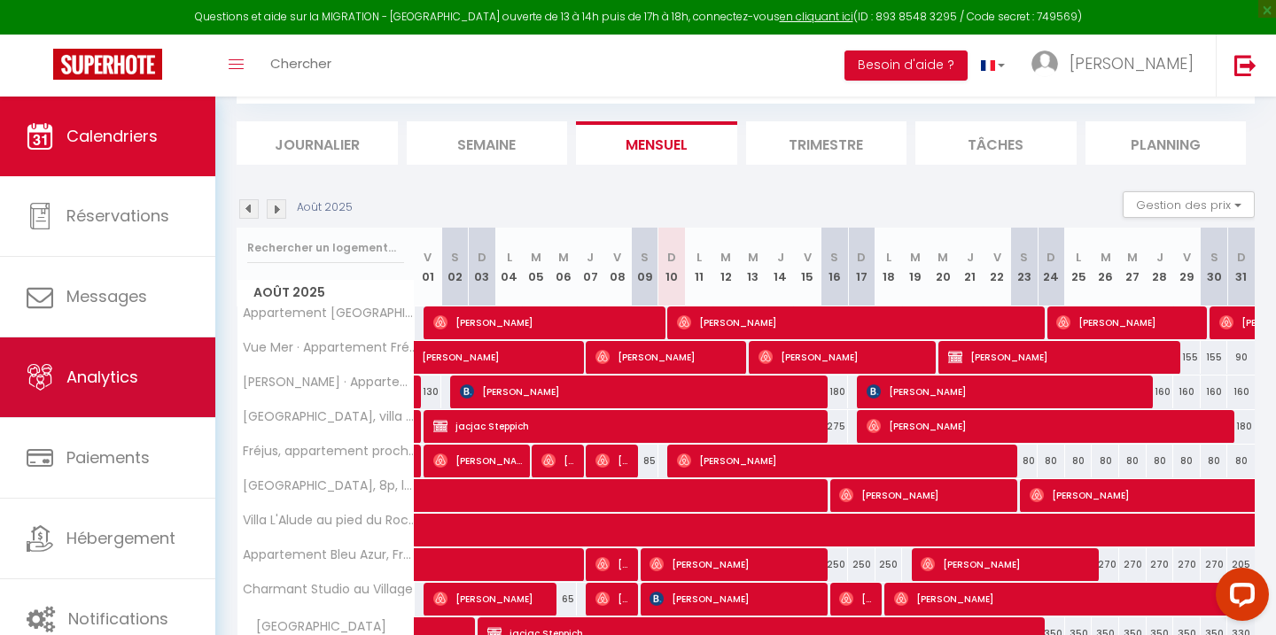
scroll to position [284, 0]
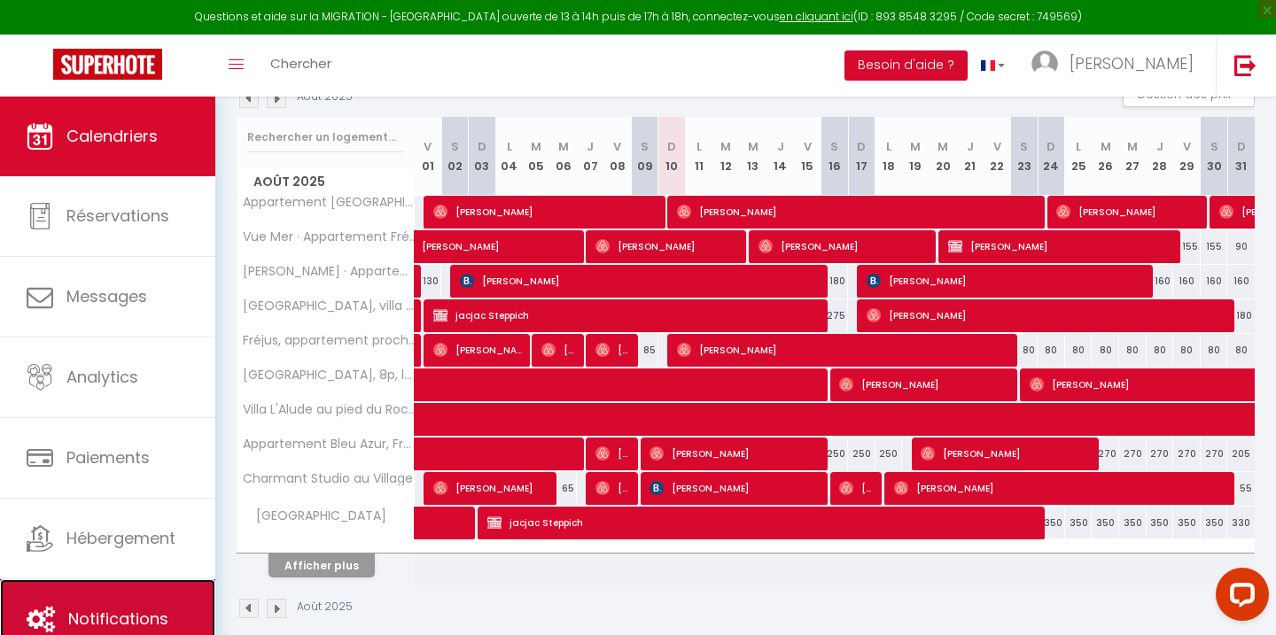
click at [142, 595] on link "Notifications" at bounding box center [107, 620] width 215 height 80
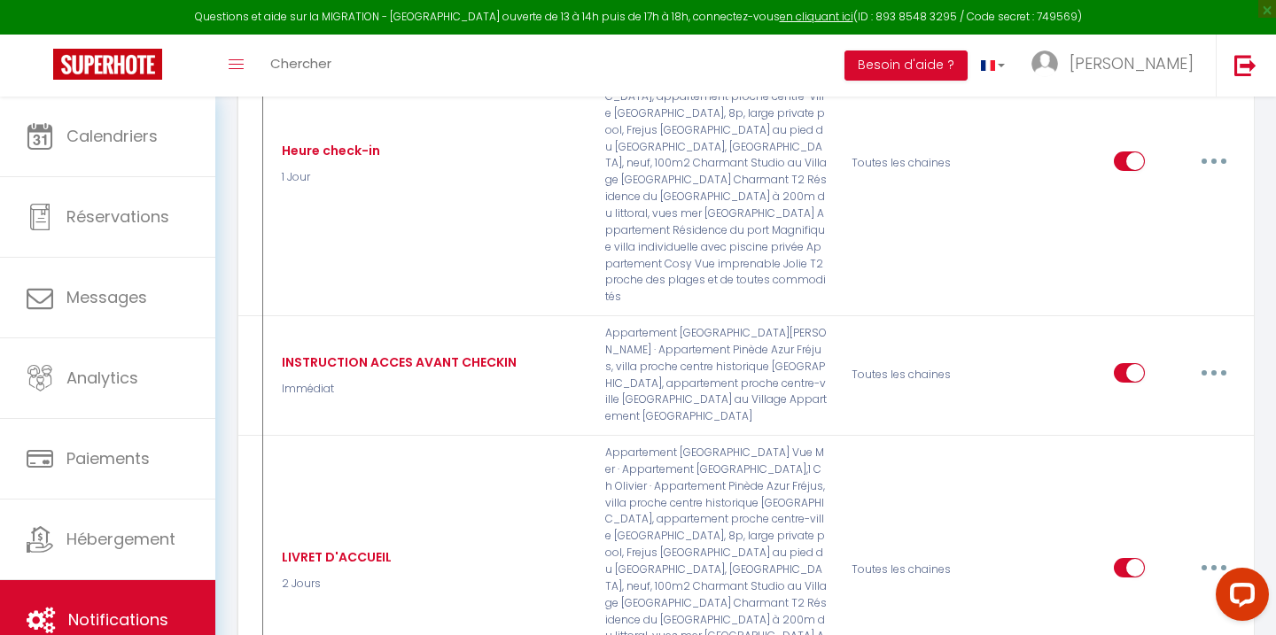
scroll to position [1496, 0]
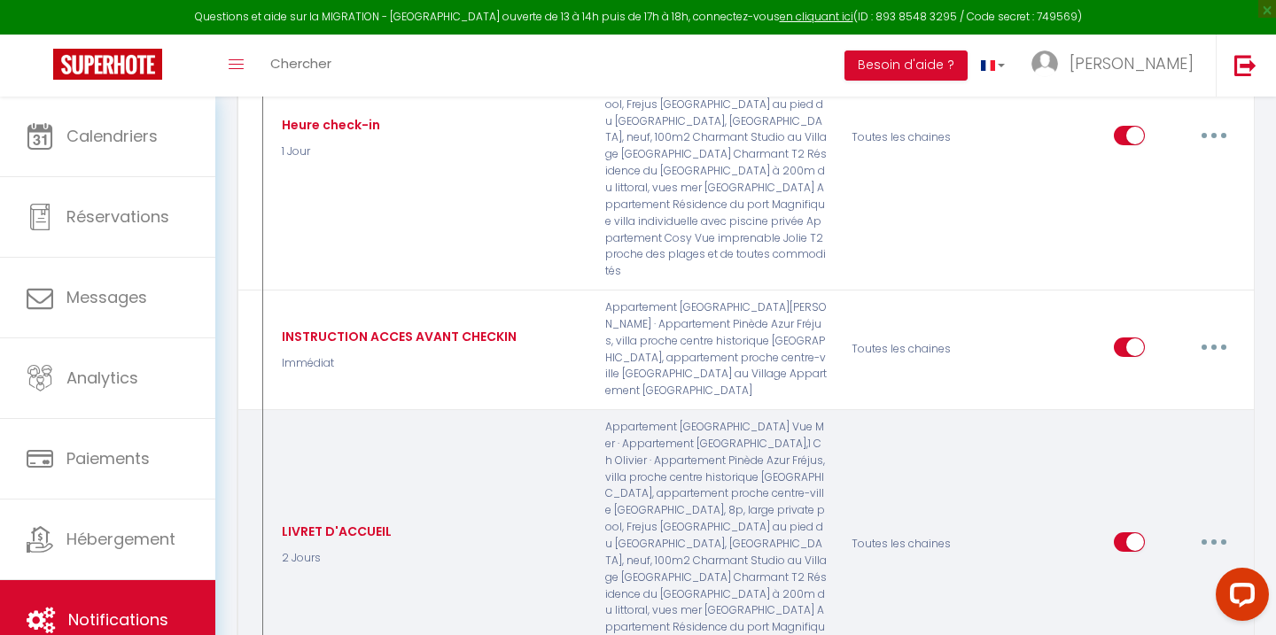
click at [1218, 528] on button "button" at bounding box center [1214, 542] width 50 height 28
click at [1140, 567] on link "Editer" at bounding box center [1168, 582] width 131 height 30
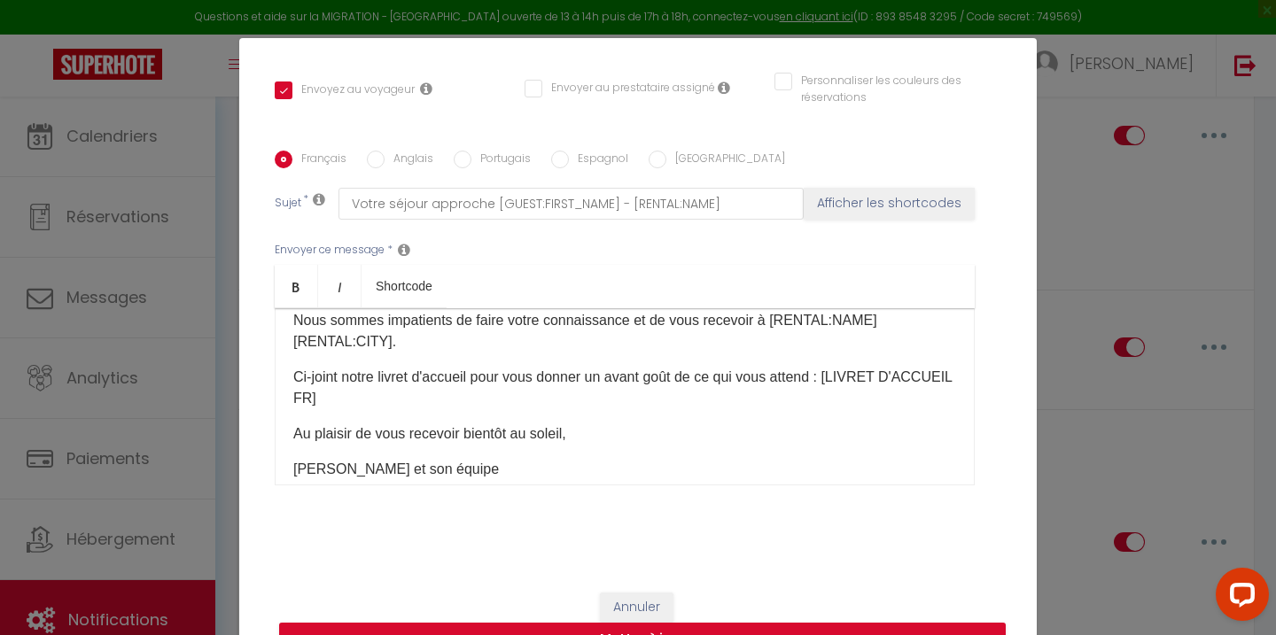
scroll to position [0, 0]
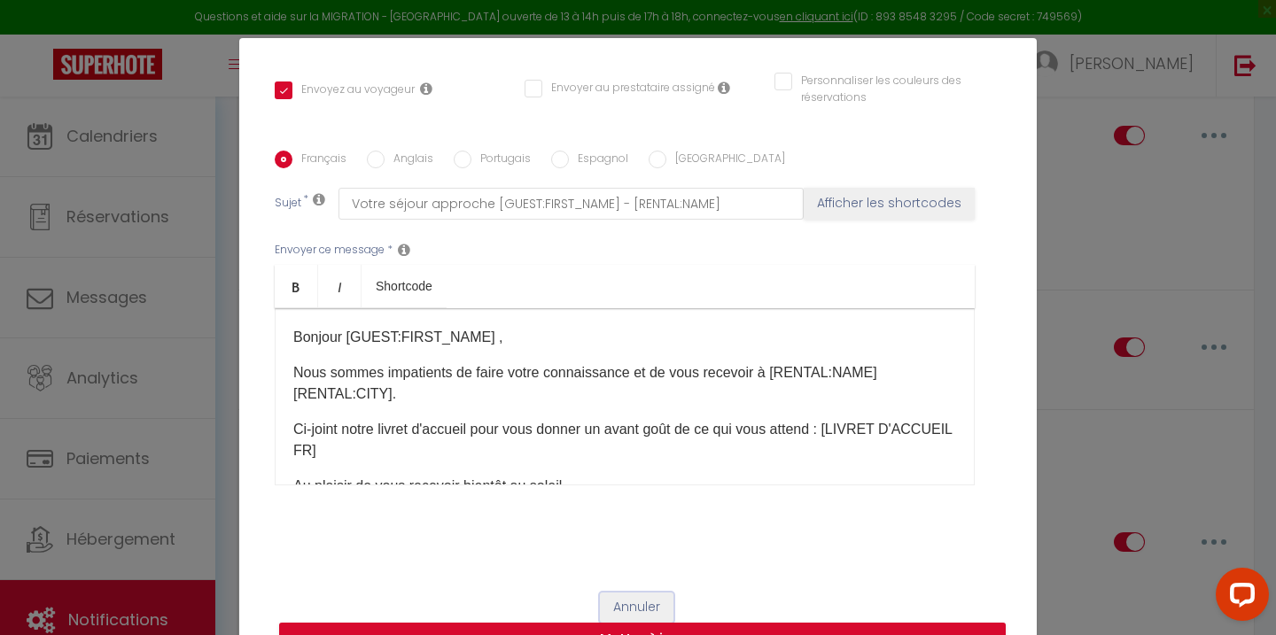
click at [637, 604] on button "Annuler" at bounding box center [637, 608] width 74 height 30
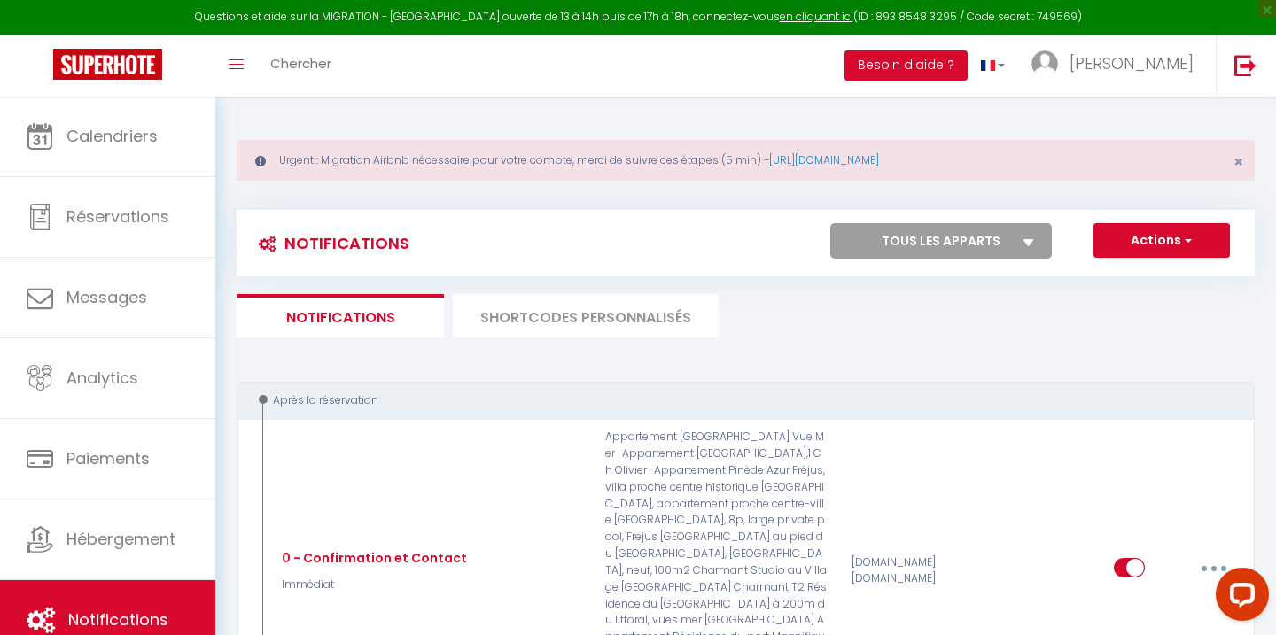
click at [559, 328] on li "SHORTCODES PERSONNALISÉS" at bounding box center [586, 315] width 266 height 43
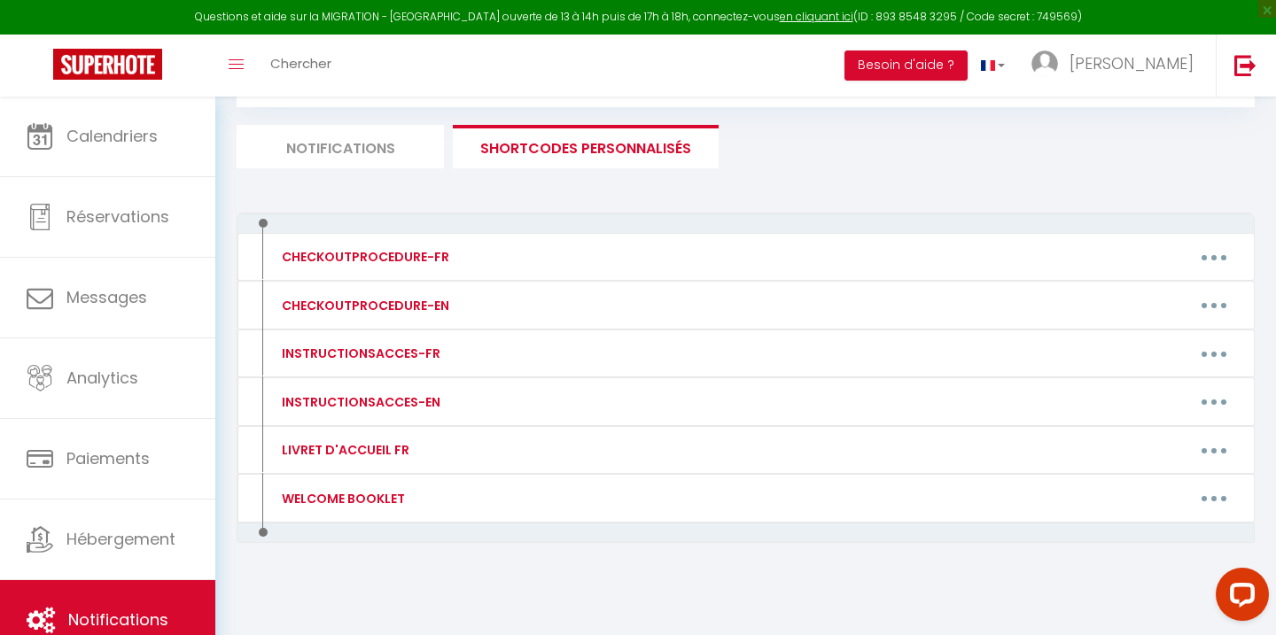
scroll to position [173, 0]
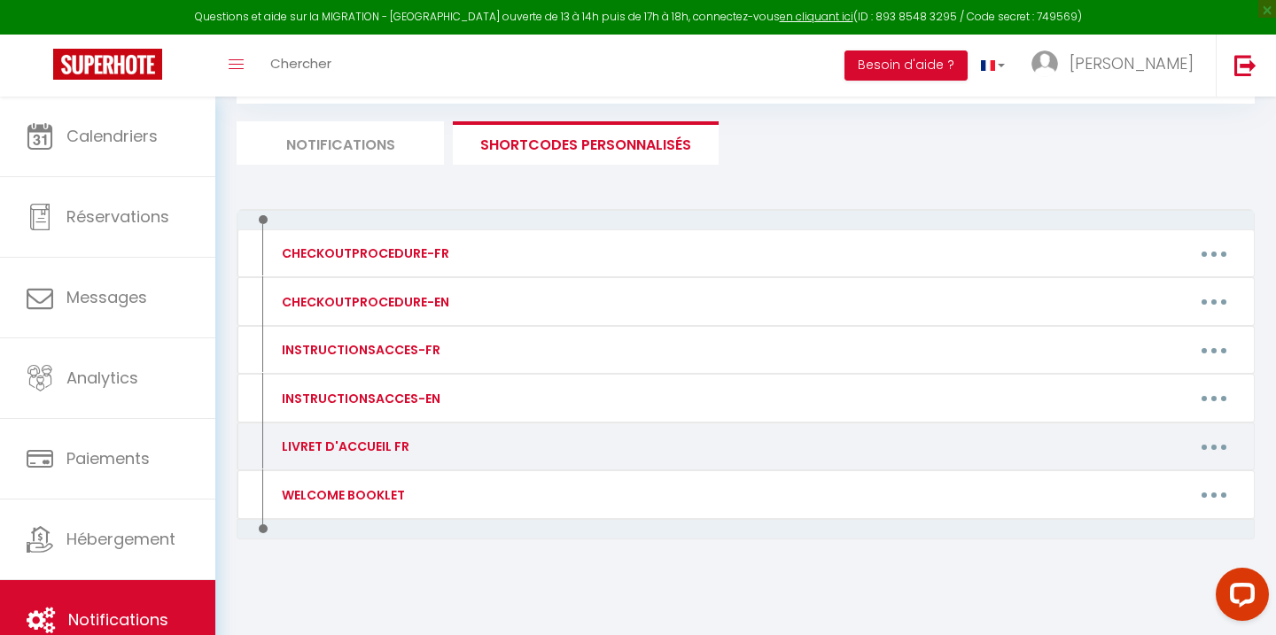
click at [1206, 452] on button "button" at bounding box center [1214, 446] width 50 height 28
click at [1151, 482] on link "Editer" at bounding box center [1168, 487] width 131 height 30
type input "LIVRET D'ACCUEIL FR"
type textarea "Livre d'accueil"
type textarea "[URL][DOMAIN_NAME]"
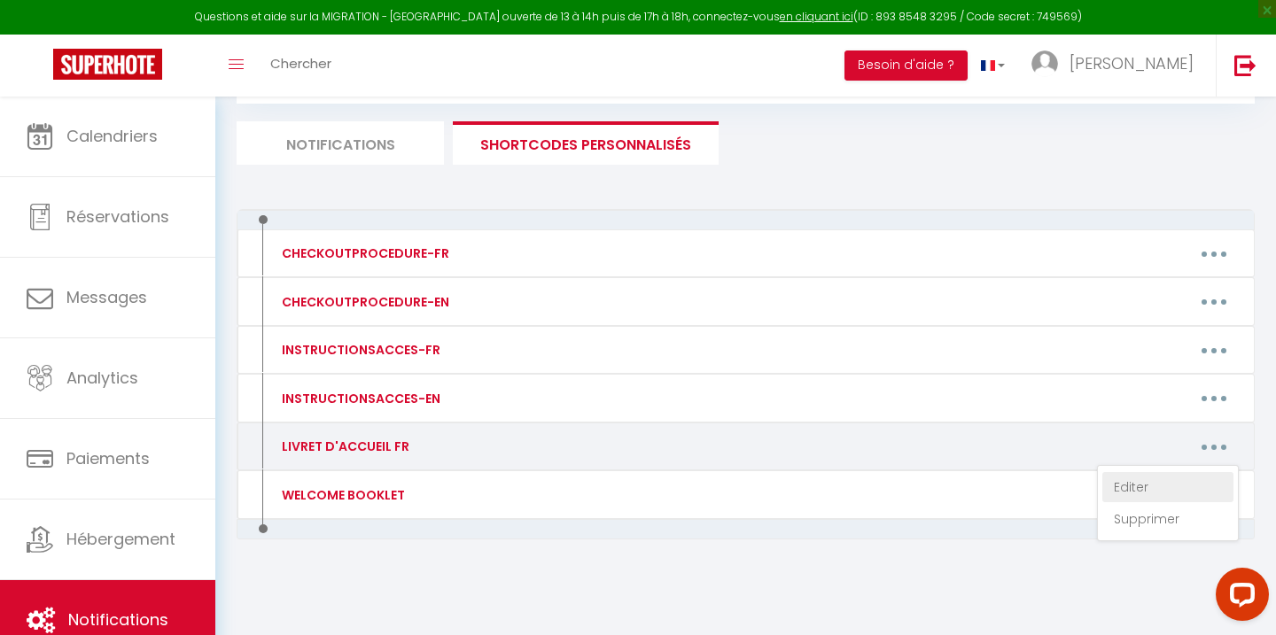
type textarea "[URL][DOMAIN_NAME]"
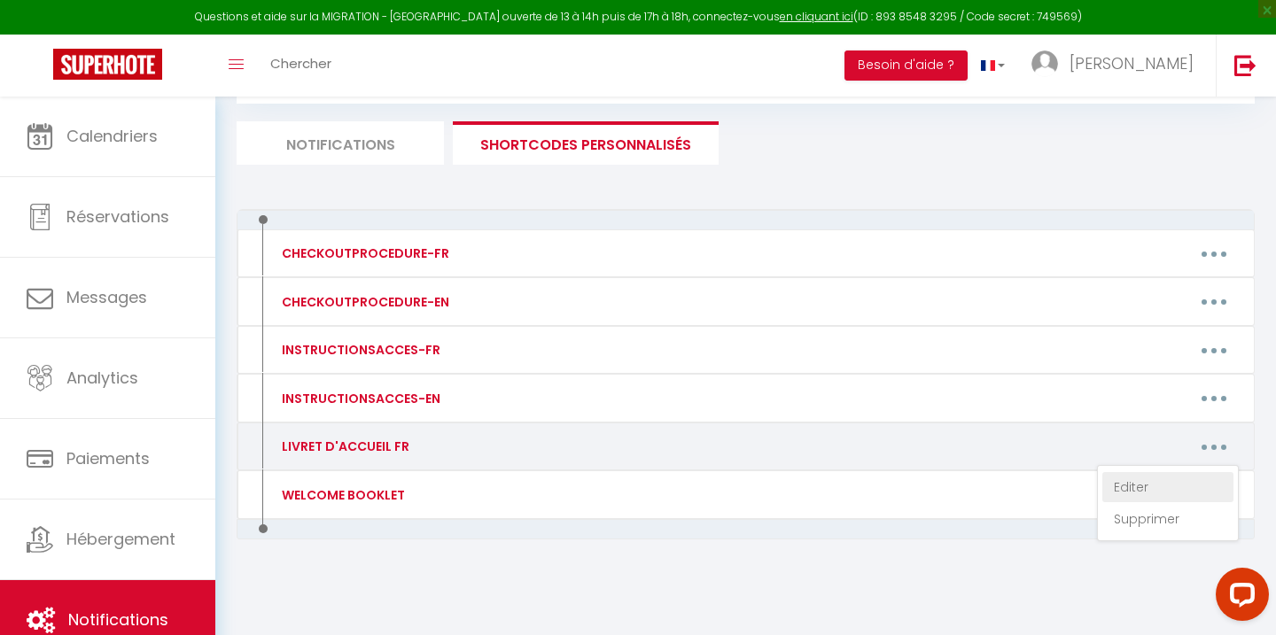
type textarea "[URL][DOMAIN_NAME]"
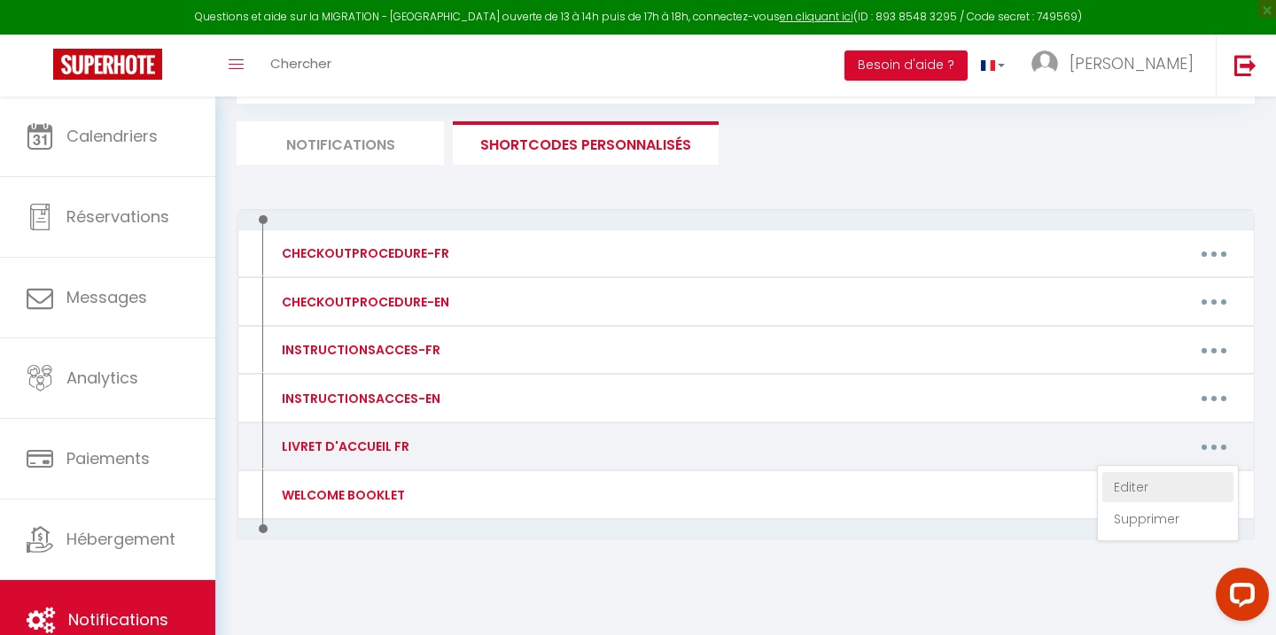
type textarea "[URL][DOMAIN_NAME]"
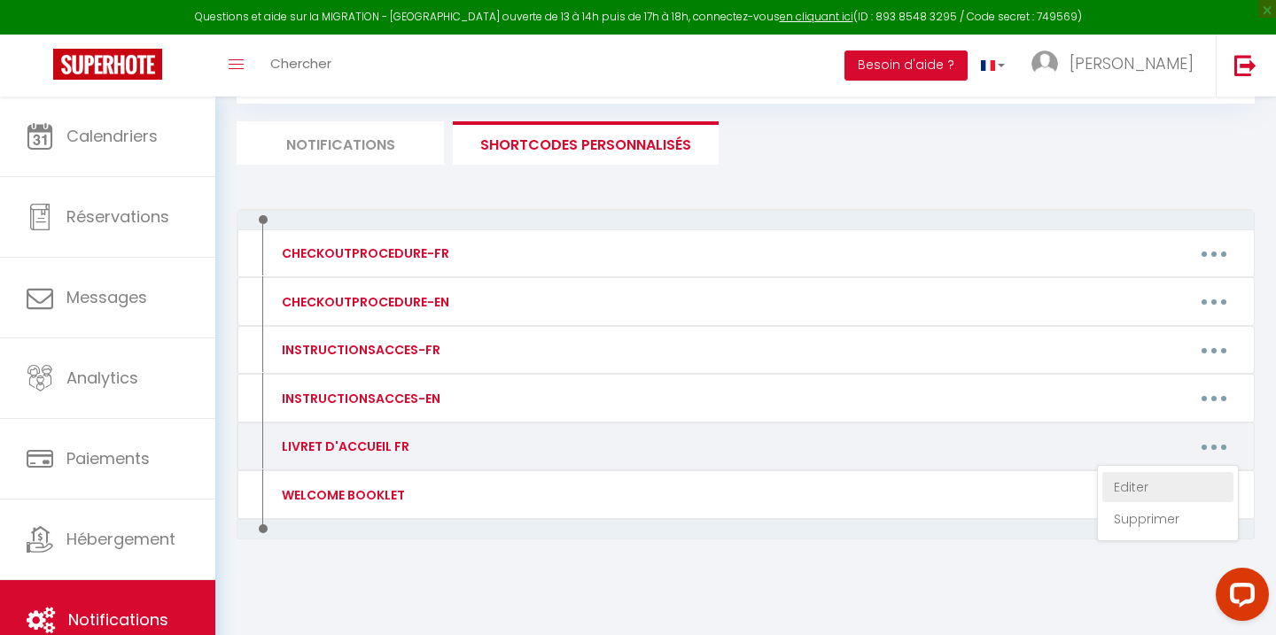
type textarea "[URL][DOMAIN_NAME]"
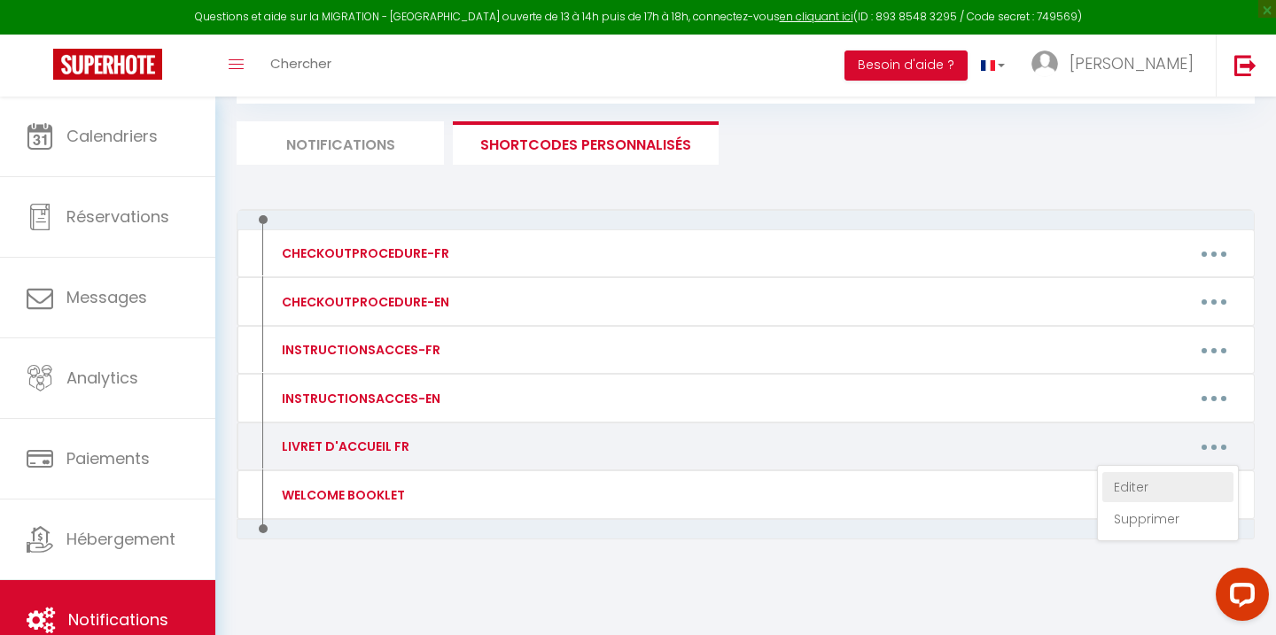
type textarea "[URL][DOMAIN_NAME]"
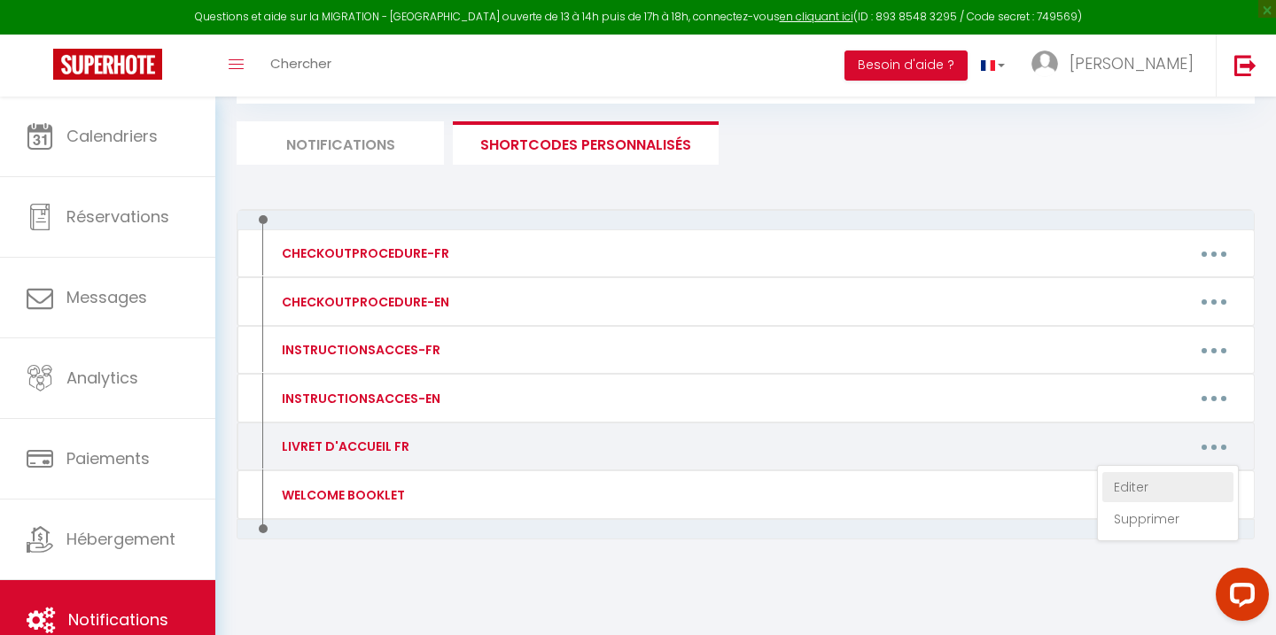
type textarea "[URL][DOMAIN_NAME]"
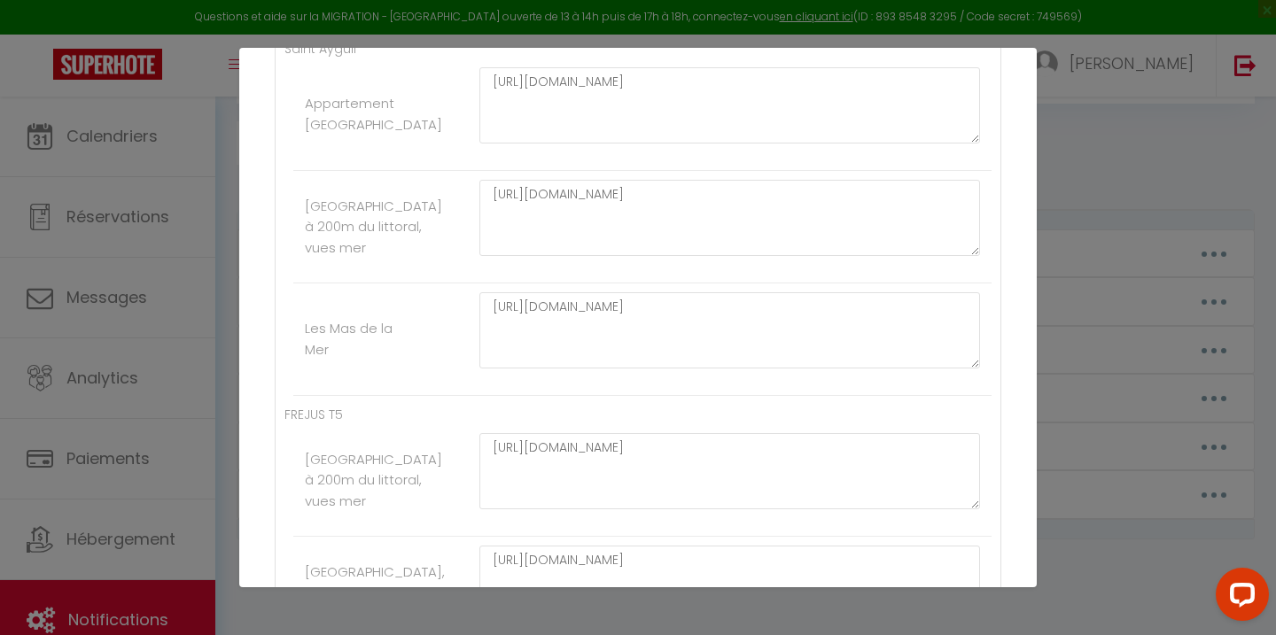
scroll to position [1648, 0]
